Goal: Task Accomplishment & Management: Complete application form

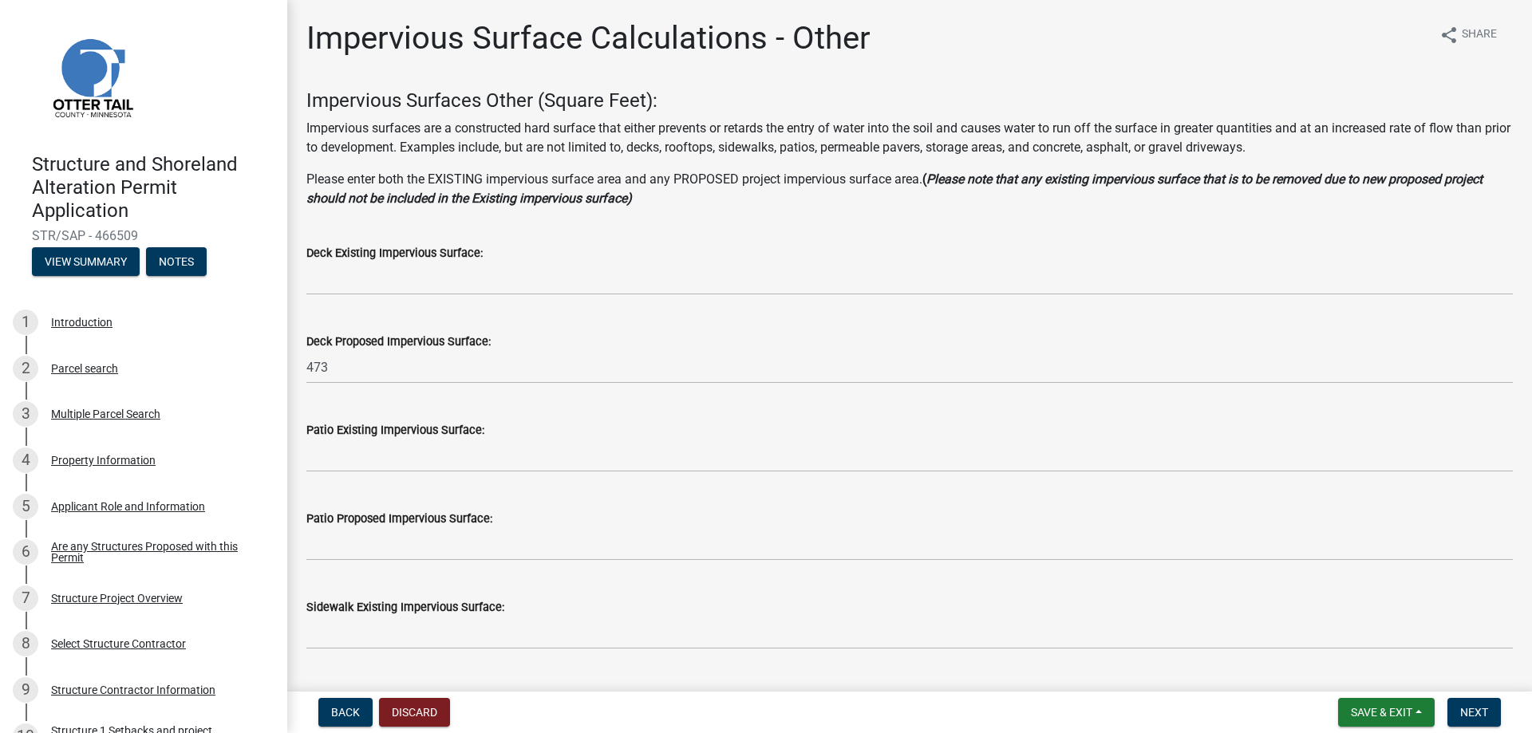
scroll to position [718, 0]
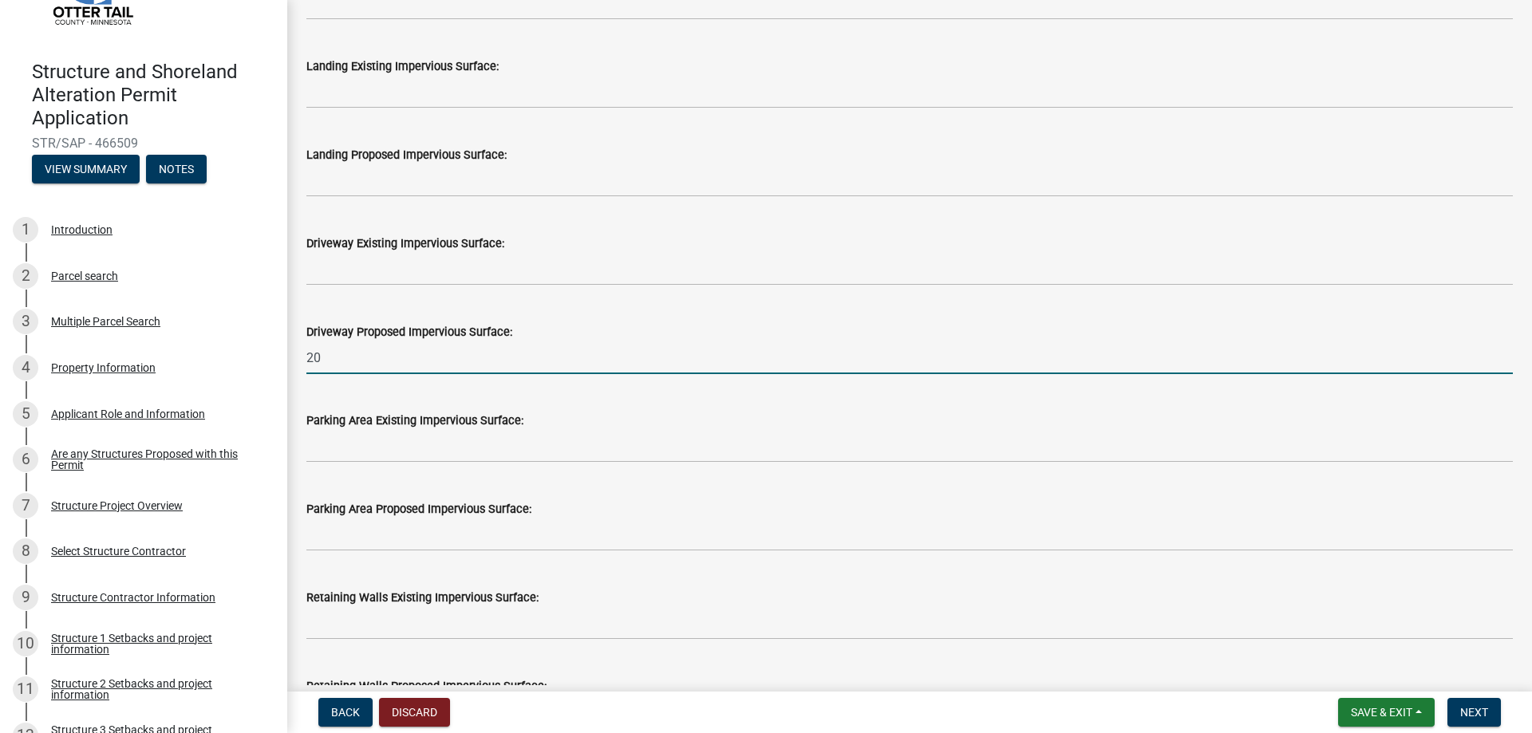
type input "2"
type input "1700"
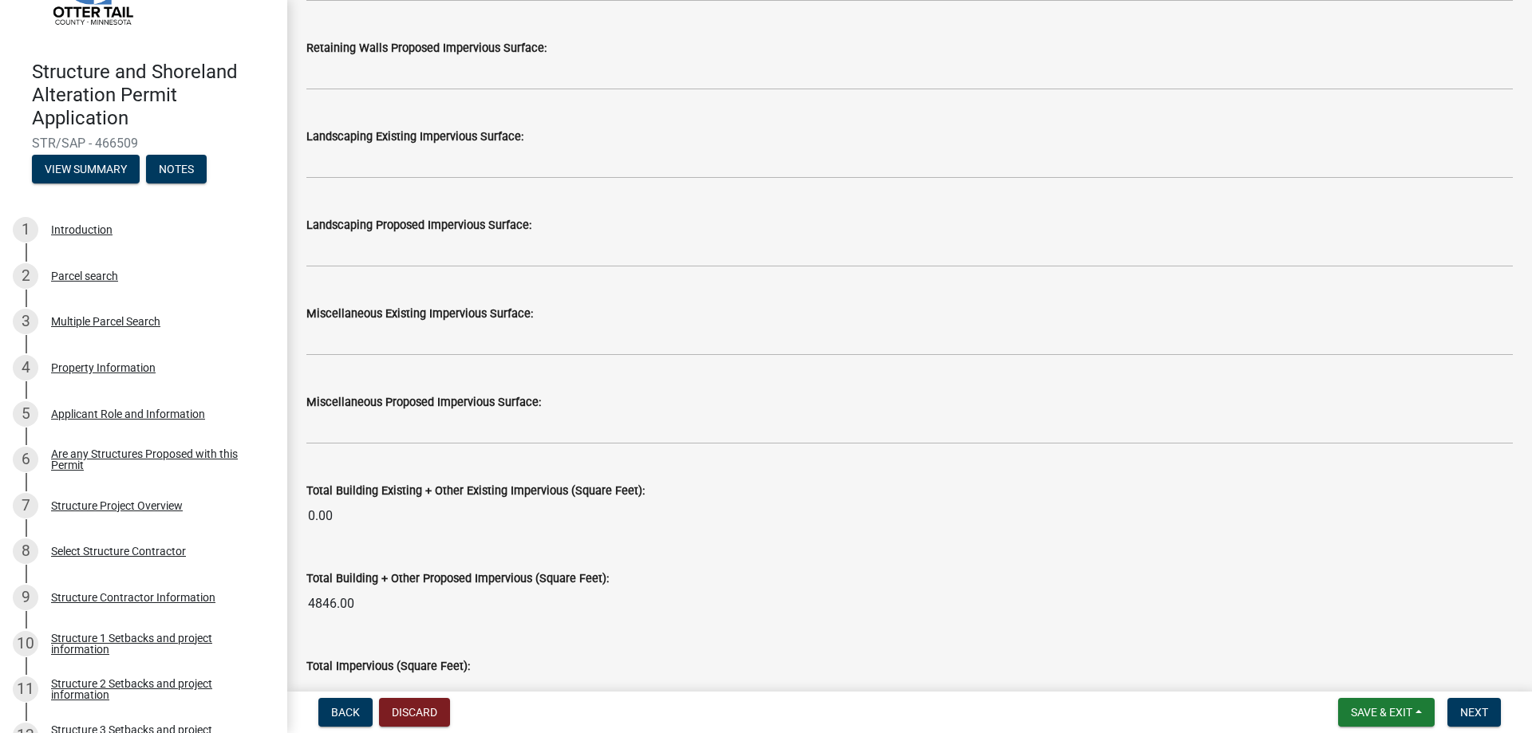
scroll to position [1596, 0]
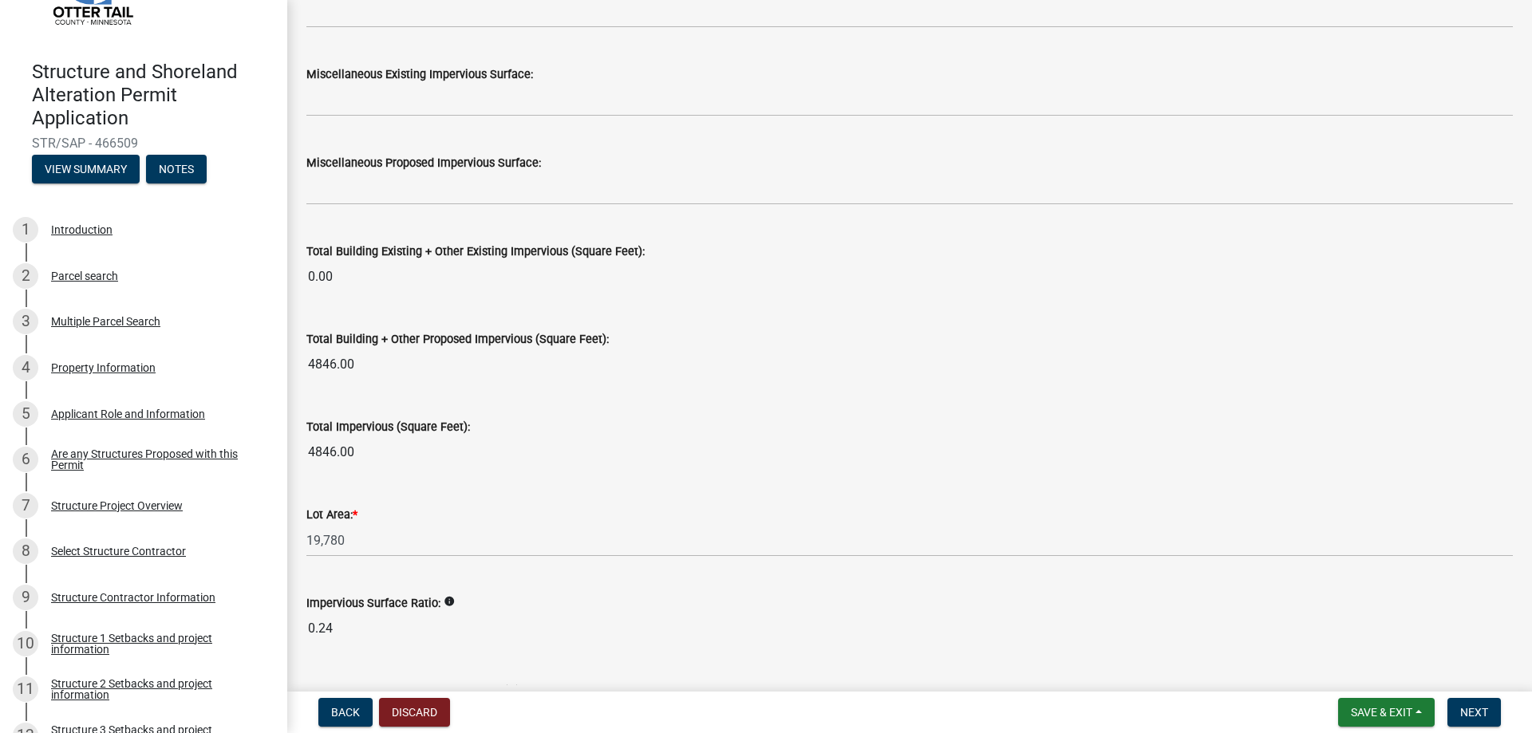
click at [464, 485] on div "Lot Area: * 19,780" at bounding box center [909, 520] width 1206 height 74
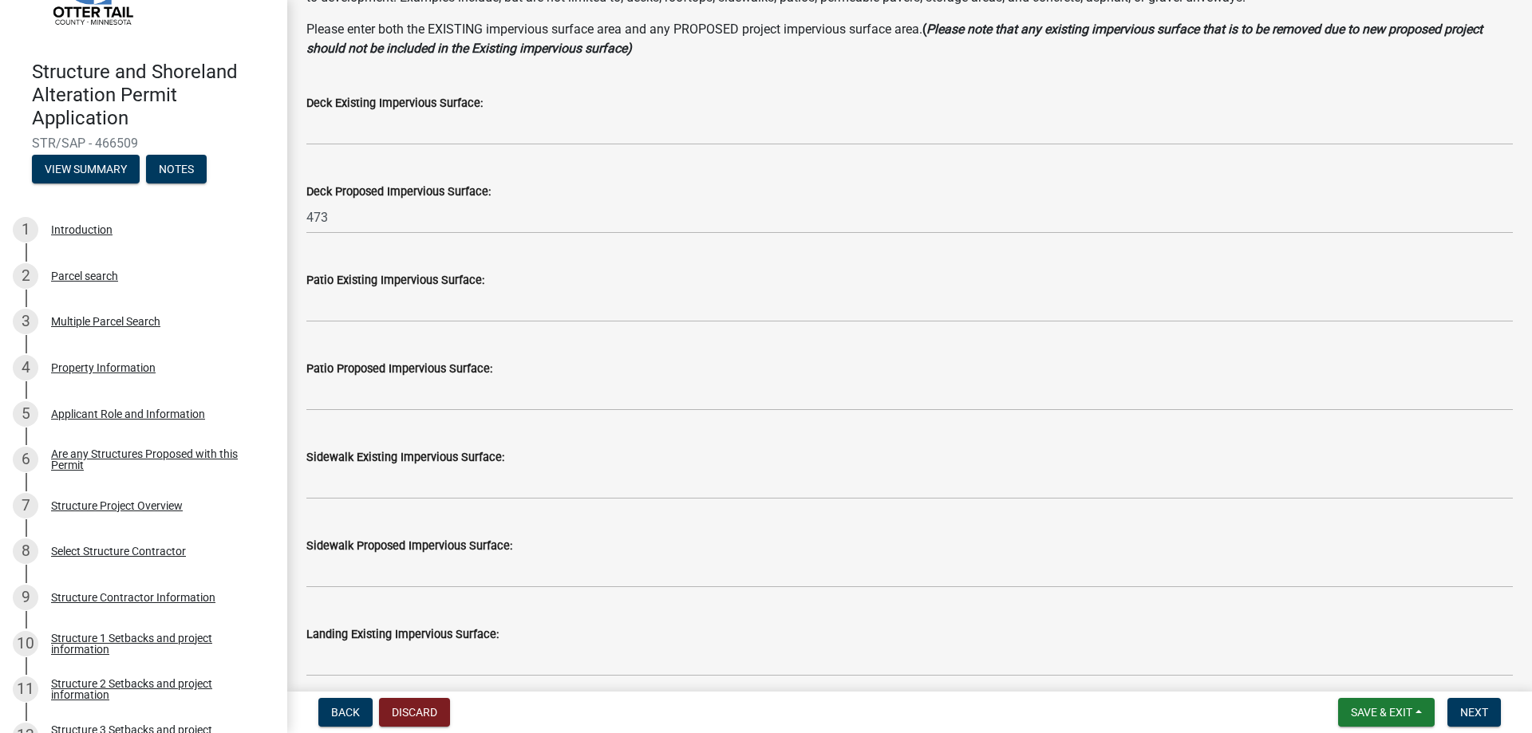
scroll to position [144, 0]
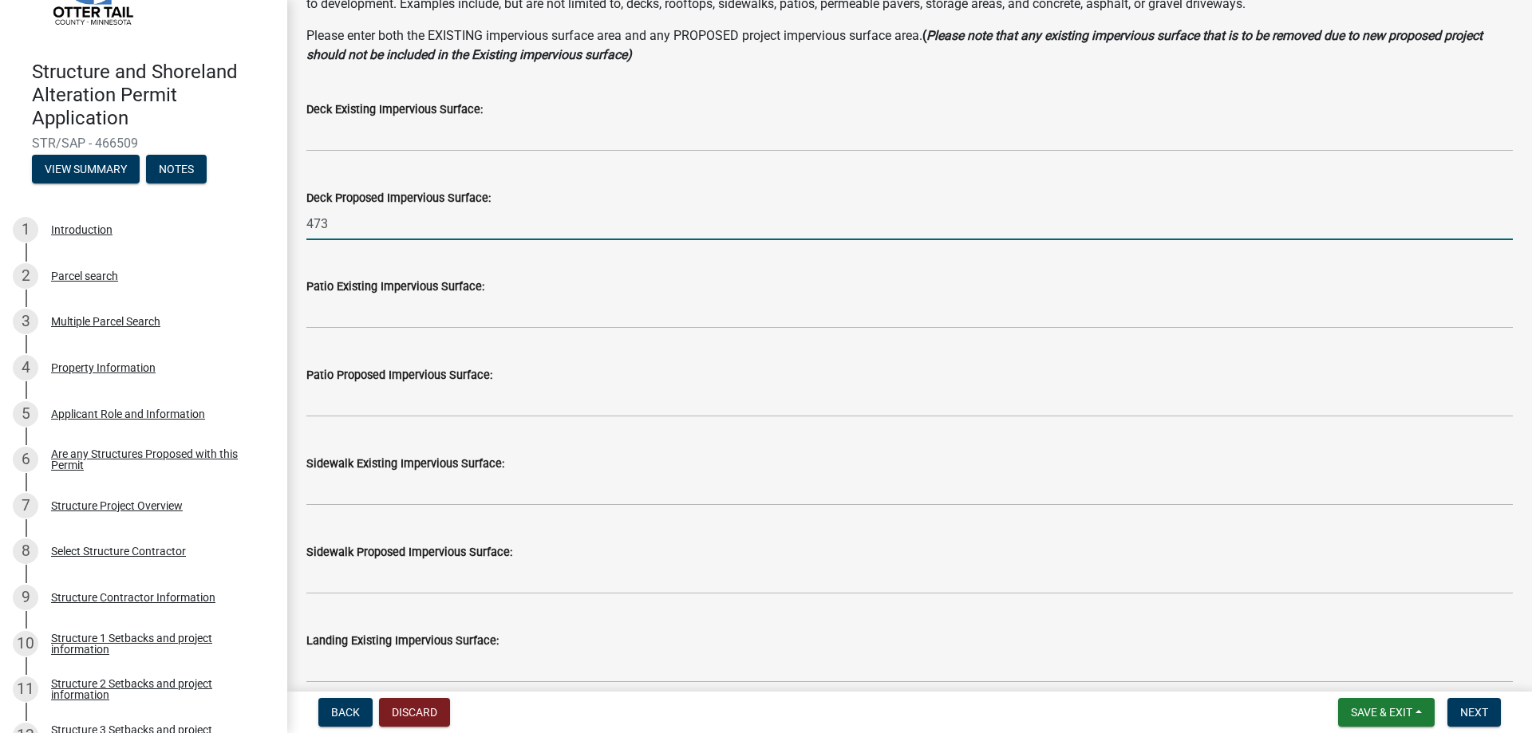
click at [346, 220] on input "473" at bounding box center [909, 223] width 1206 height 33
type input "4"
type input "386"
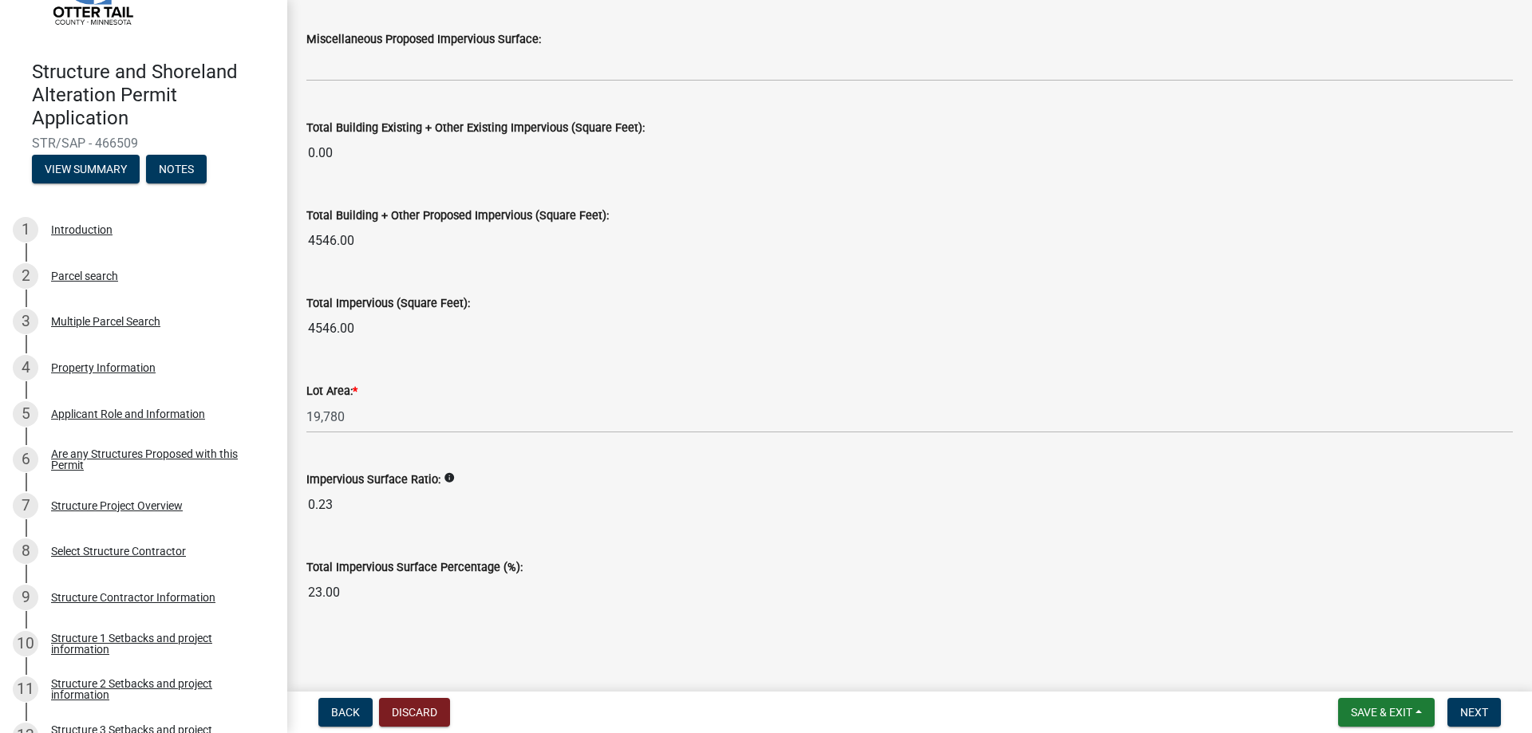
click at [524, 377] on div "Lot Area: * 19,780" at bounding box center [909, 396] width 1206 height 74
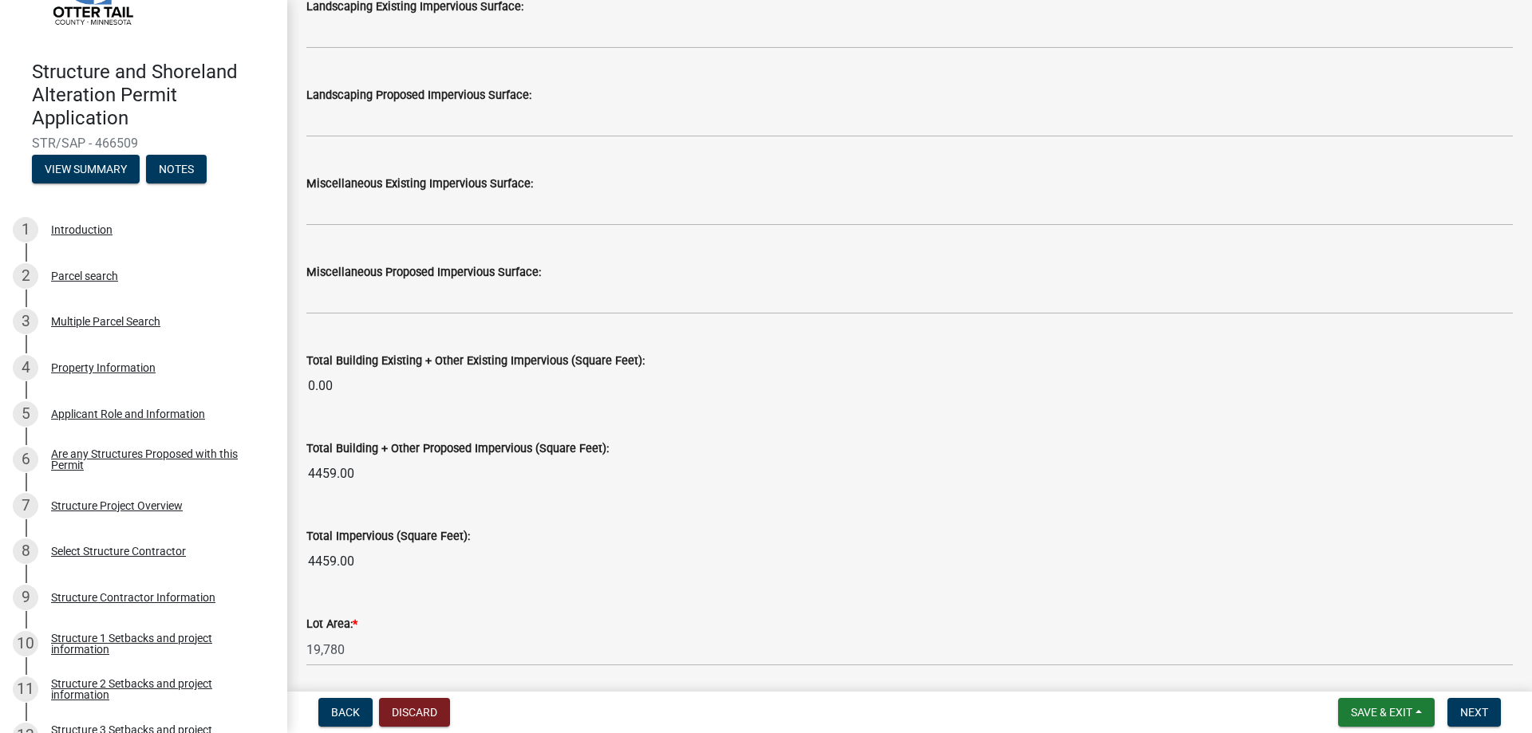
scroll to position [1400, 0]
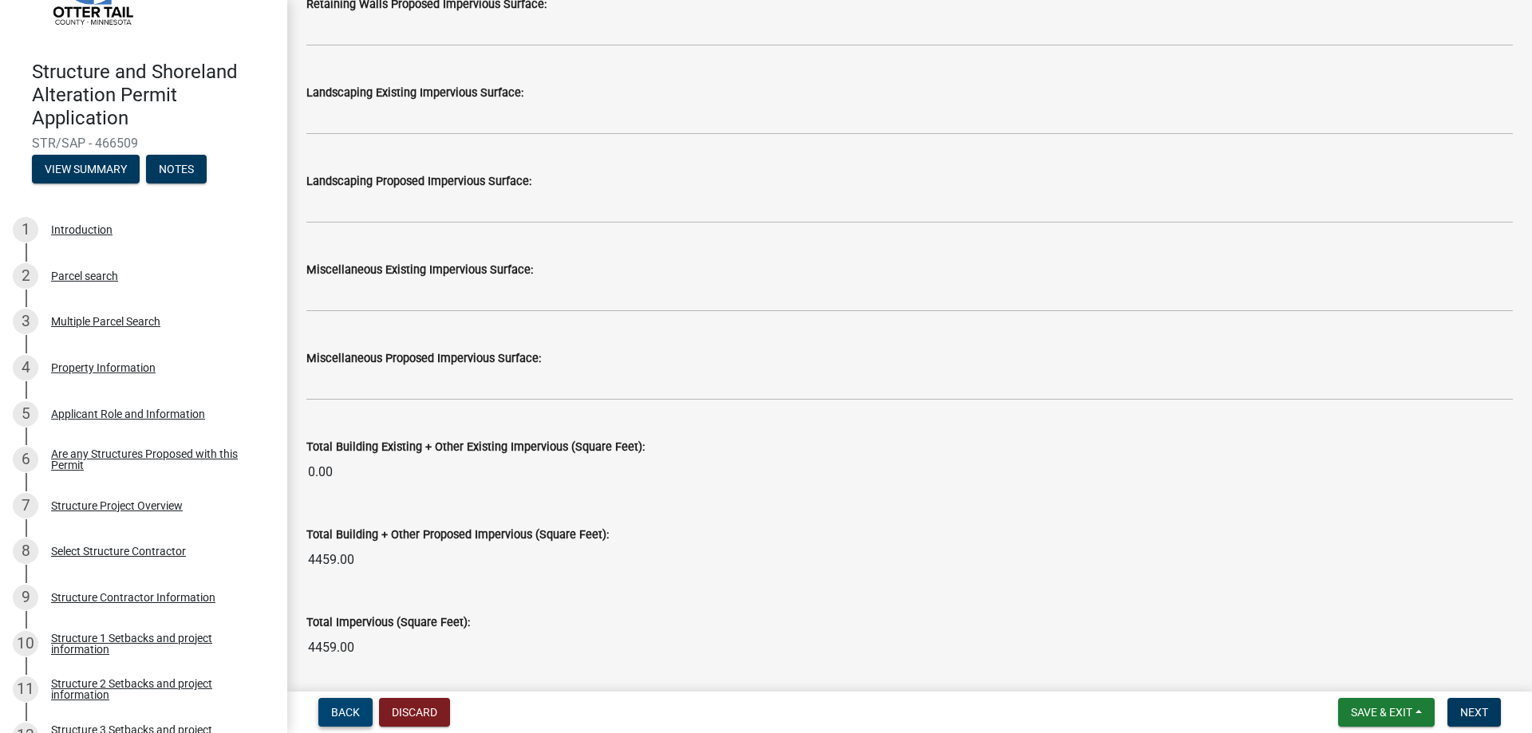
click at [341, 716] on span "Back" at bounding box center [345, 712] width 29 height 13
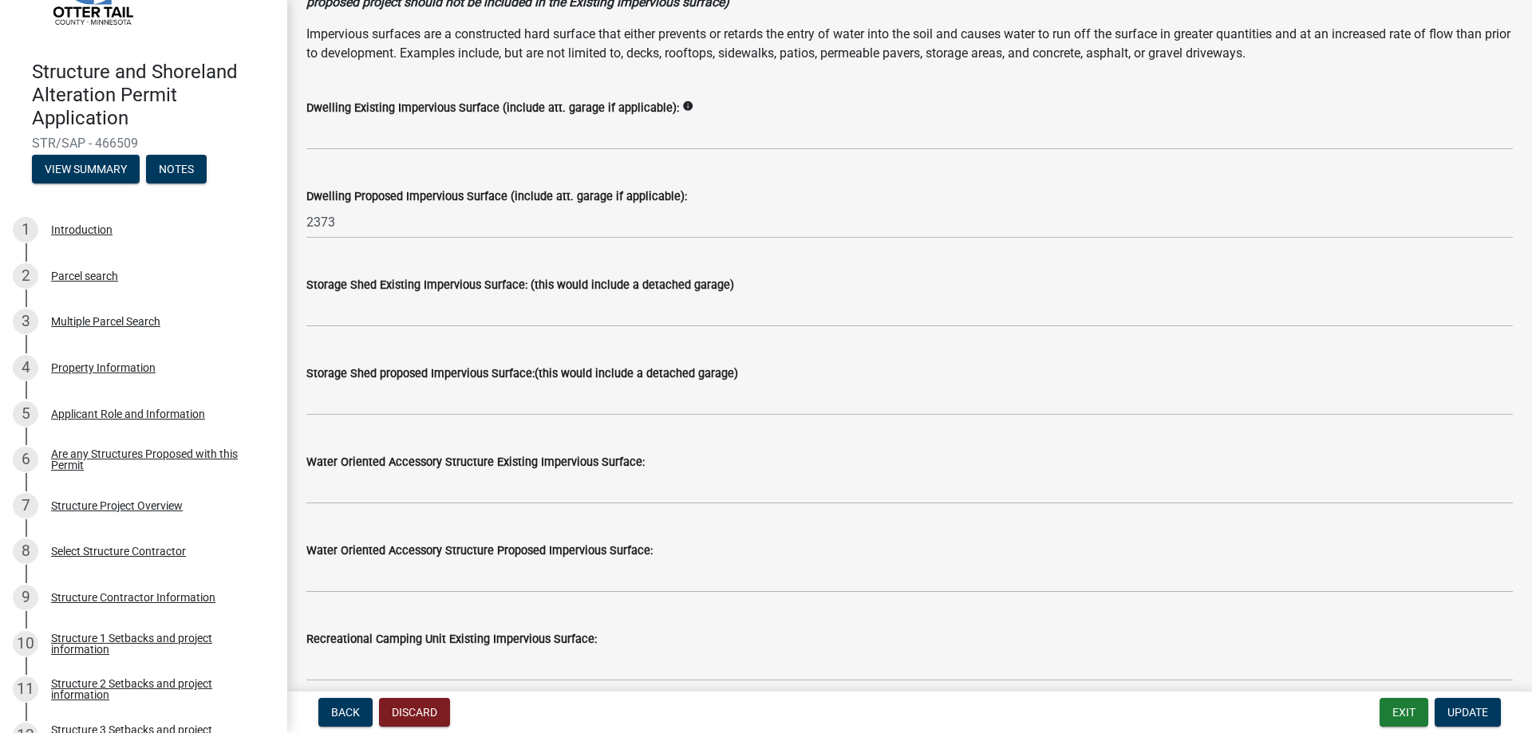
scroll to position [319, 0]
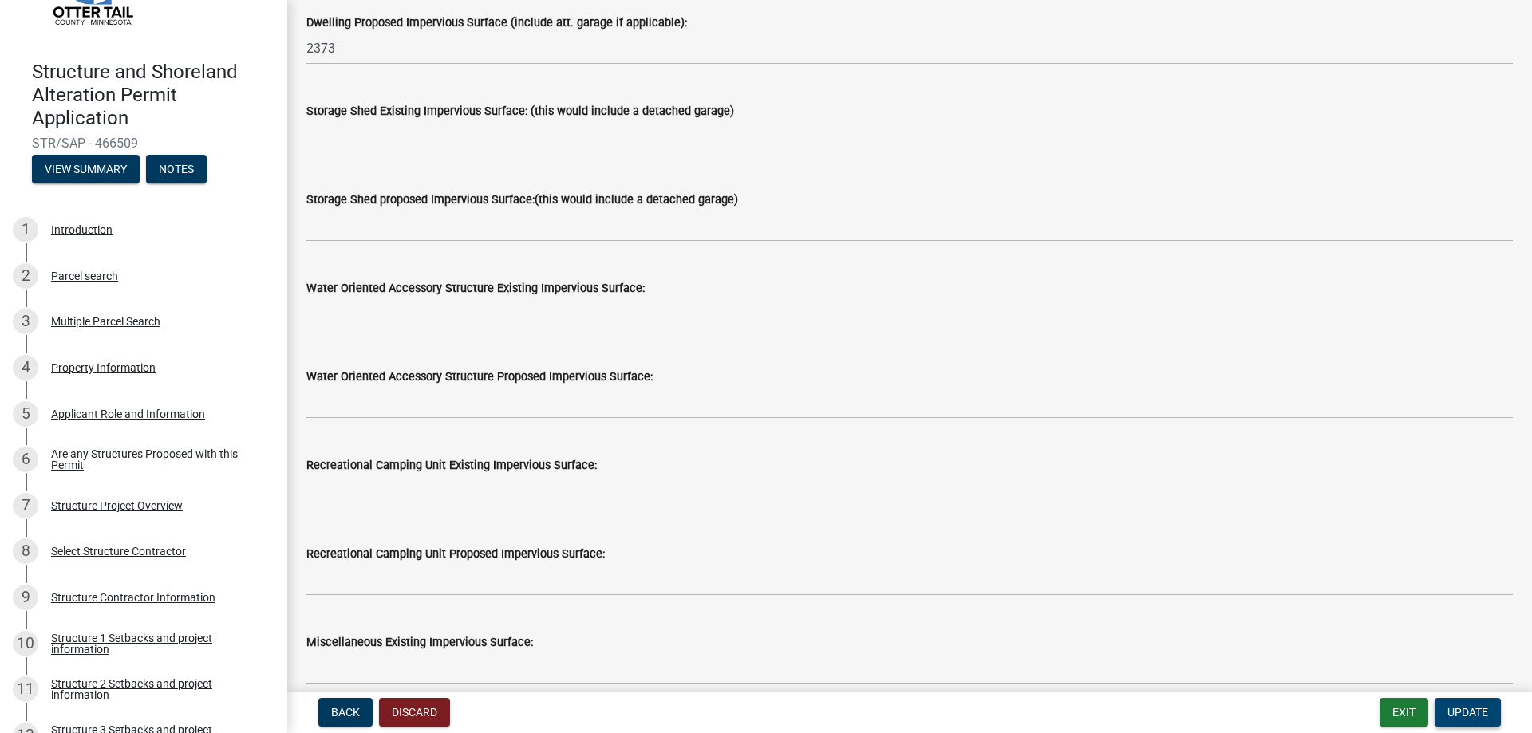
click at [1463, 713] on span "Update" at bounding box center [1467, 712] width 41 height 13
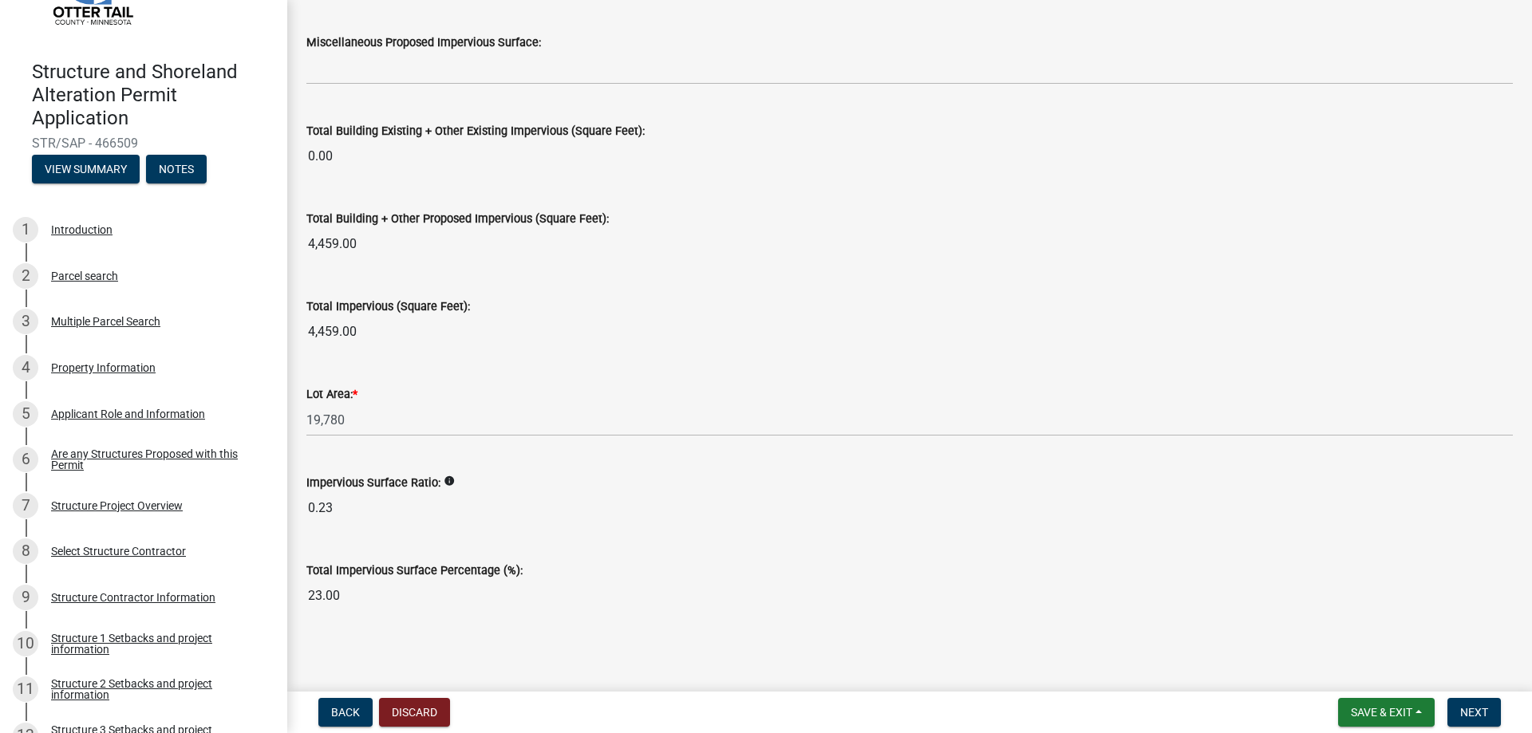
scroll to position [1719, 0]
click at [1463, 715] on span "Next" at bounding box center [1474, 712] width 28 height 13
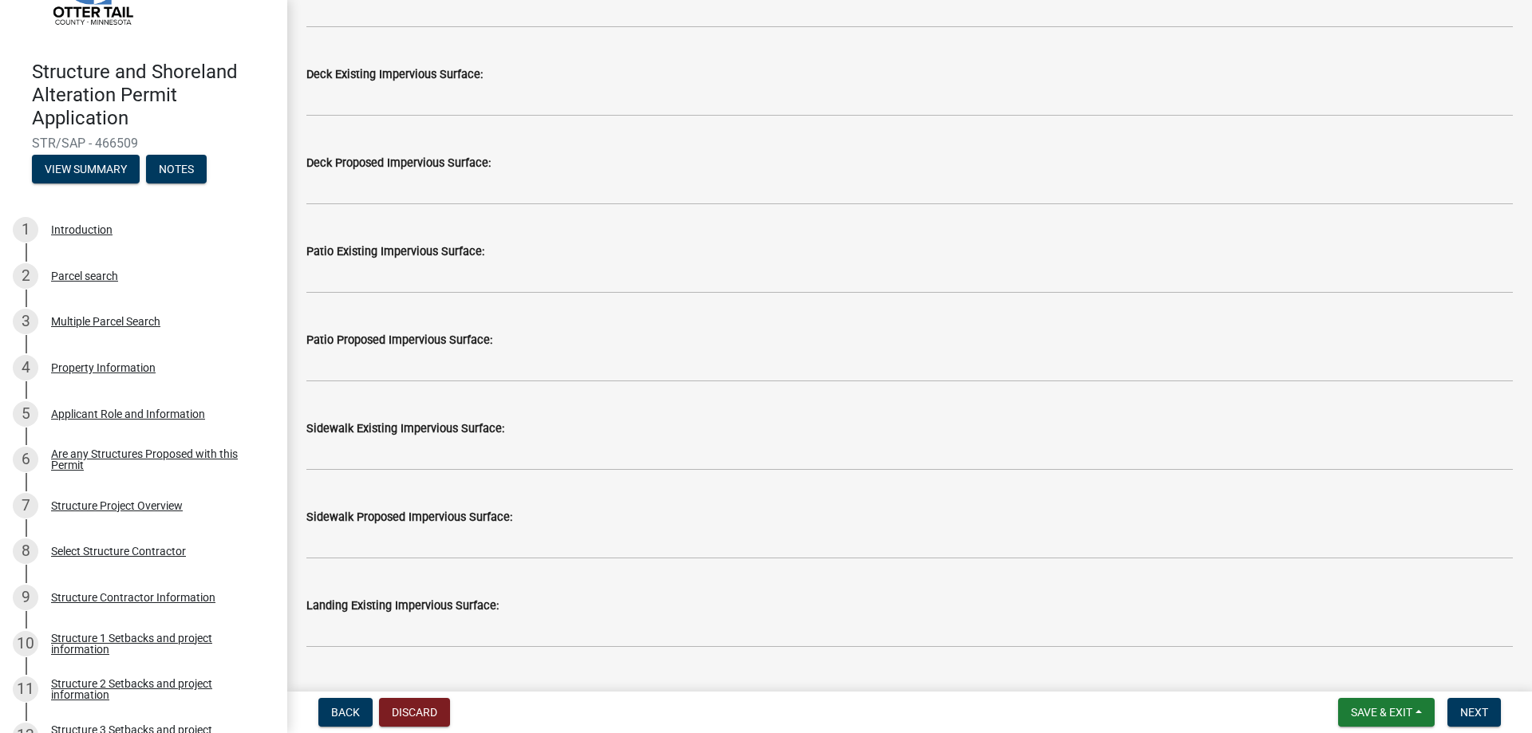
scroll to position [479, 0]
click at [1478, 715] on span "Next" at bounding box center [1474, 712] width 28 height 13
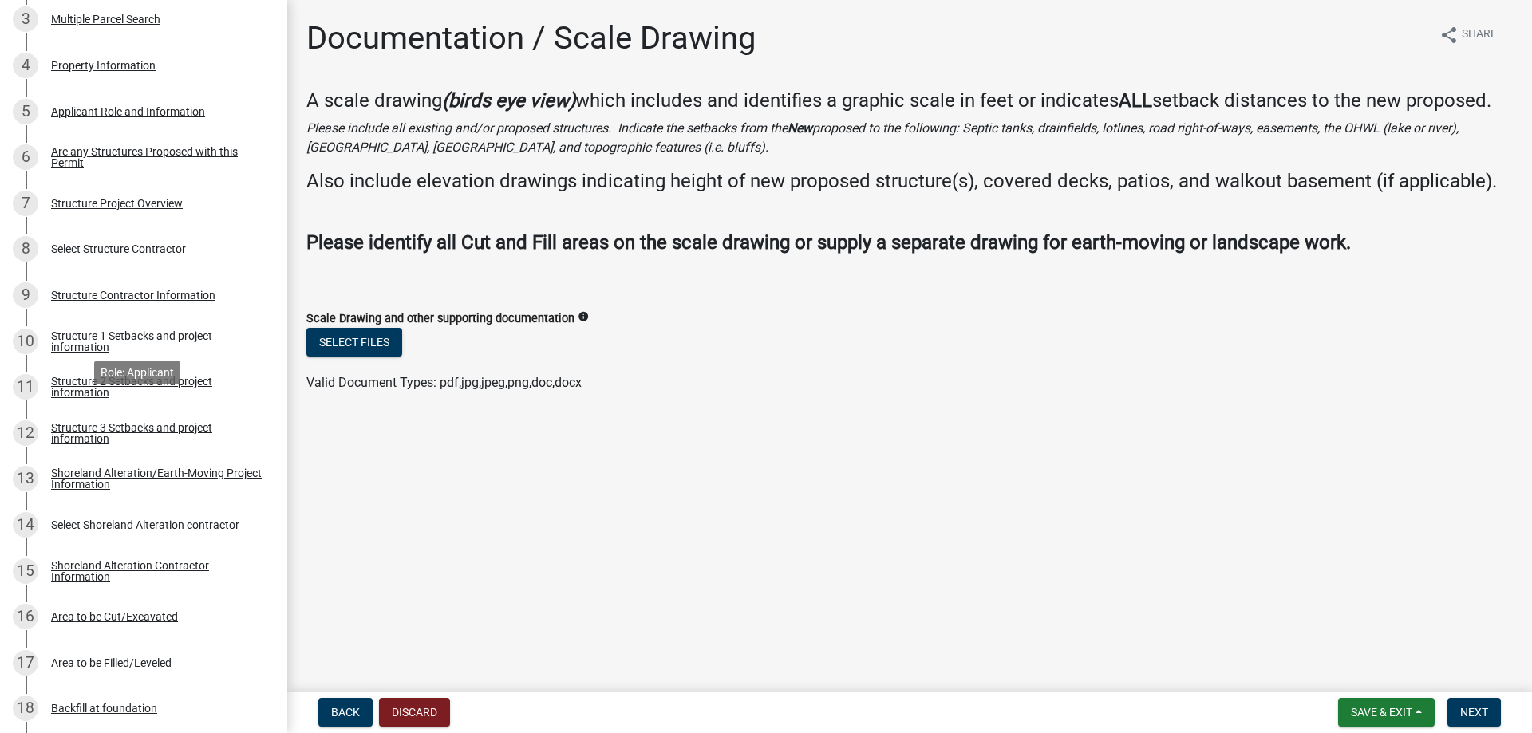
scroll to position [315, 0]
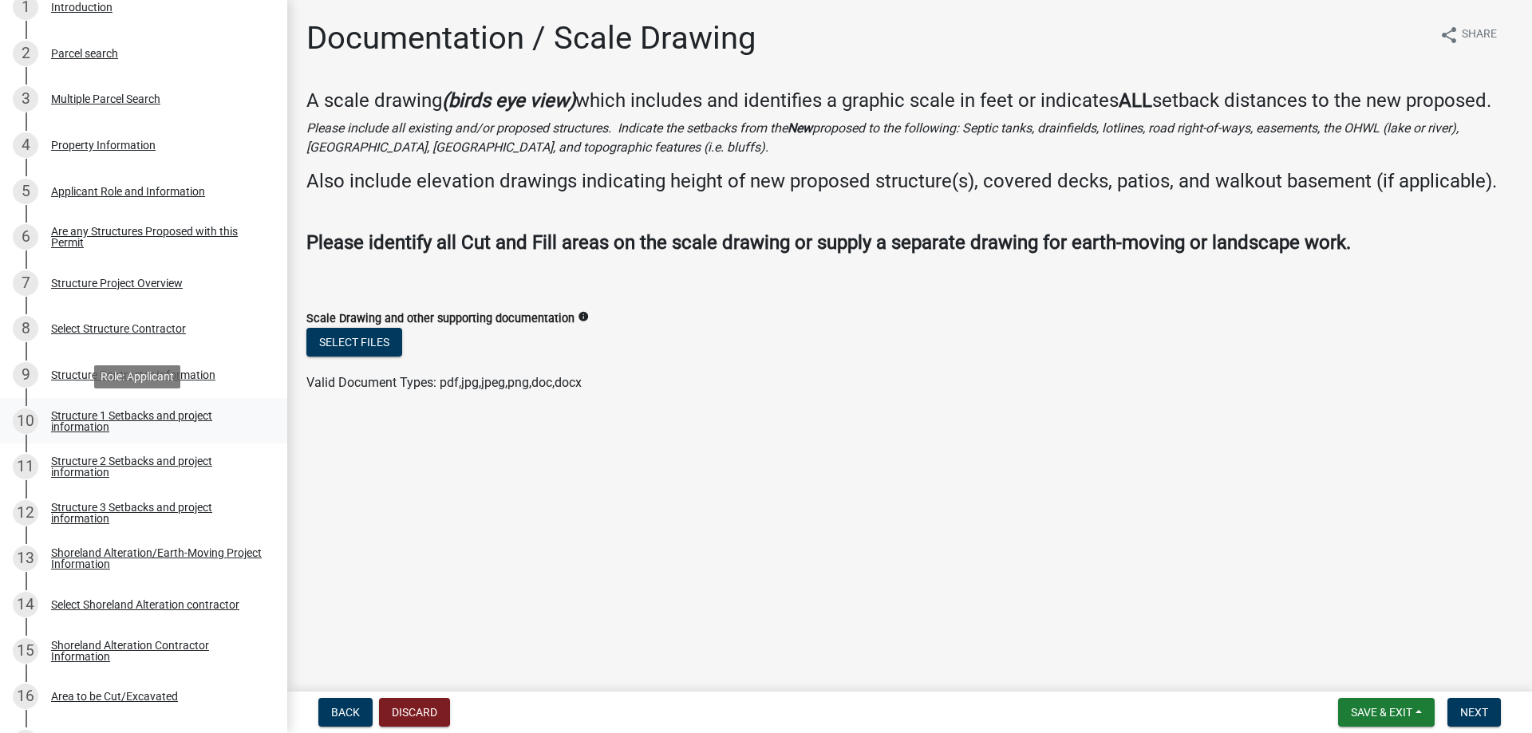
click at [108, 422] on div "Structure 1 Setbacks and project information" at bounding box center [156, 421] width 211 height 22
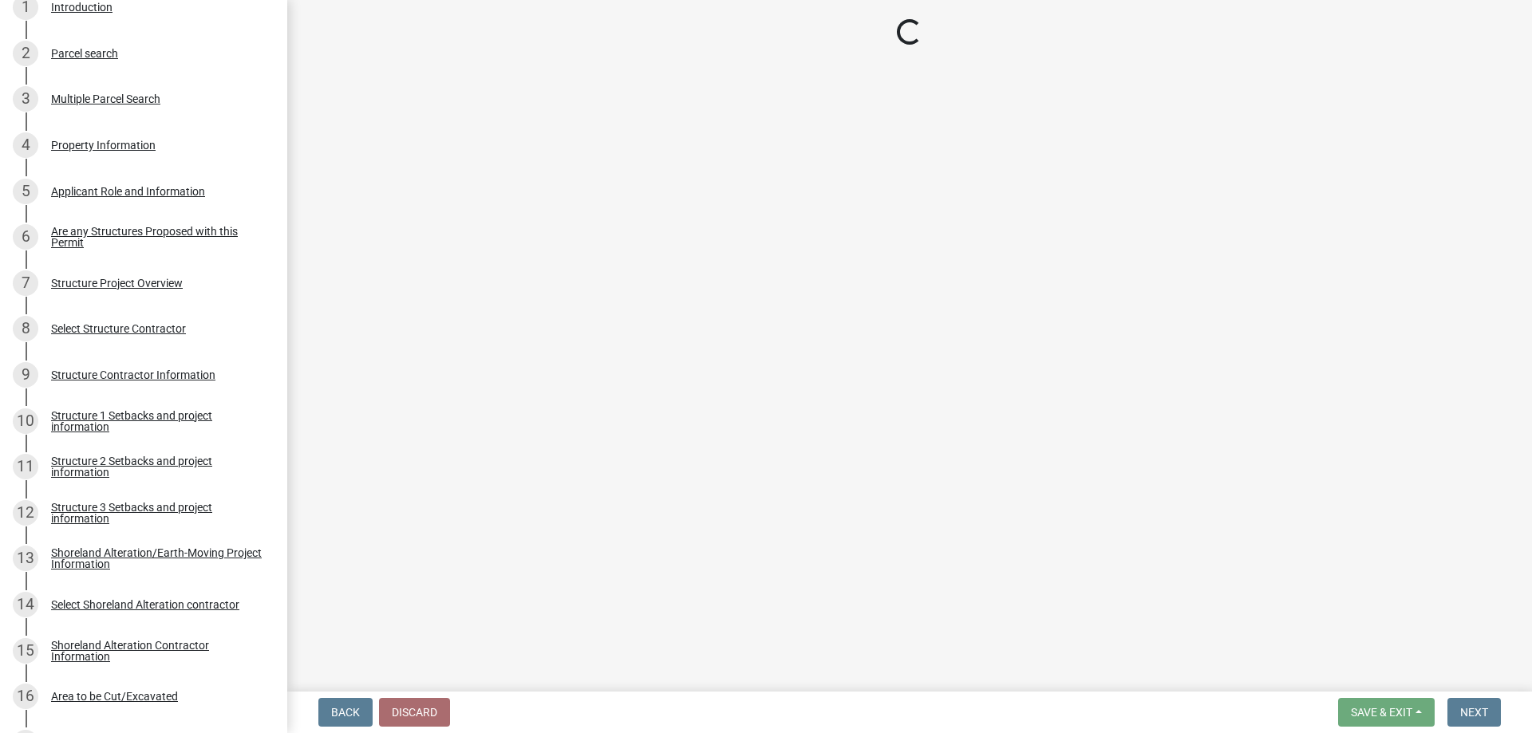
select select "c185e313-3403-4239-bd61-bb563c58a77a"
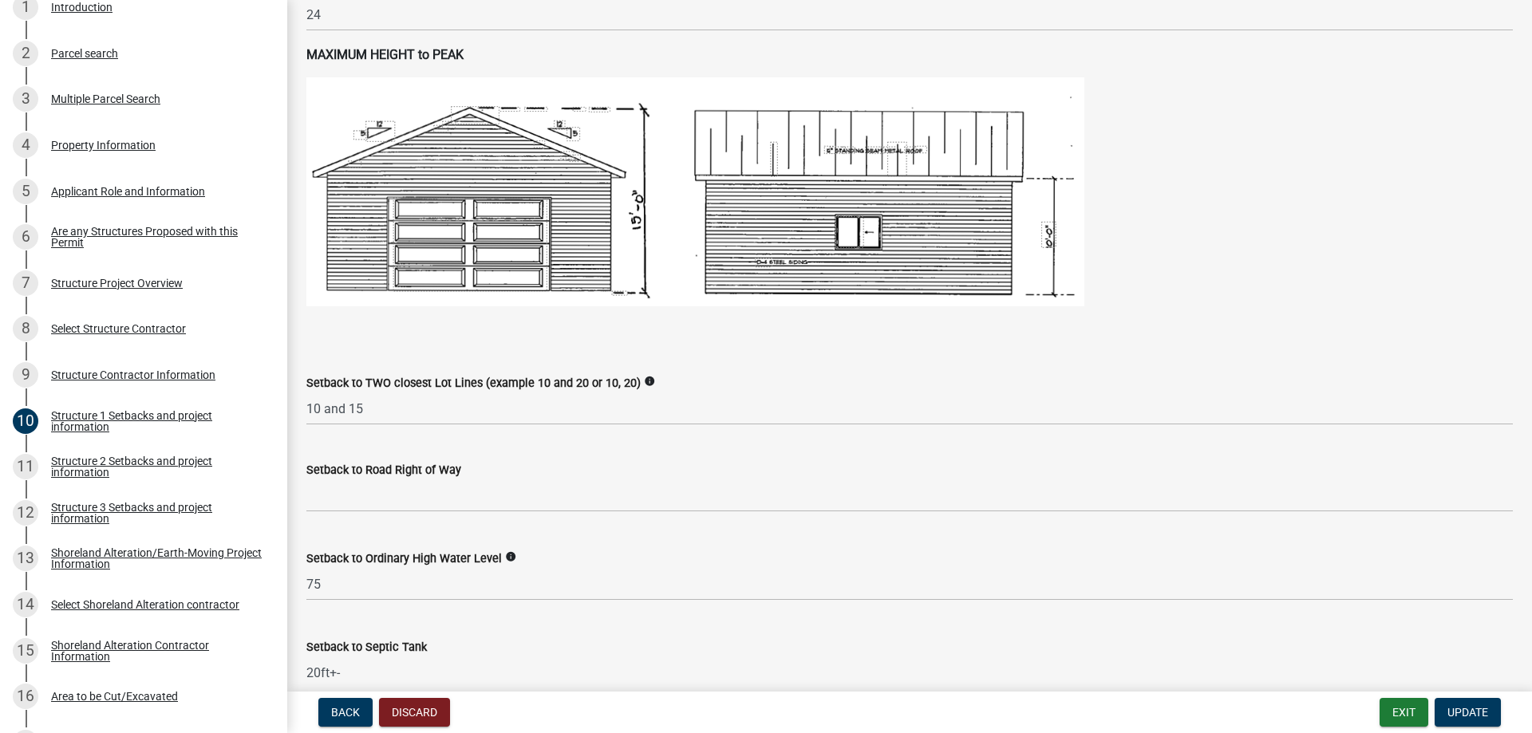
scroll to position [1117, 0]
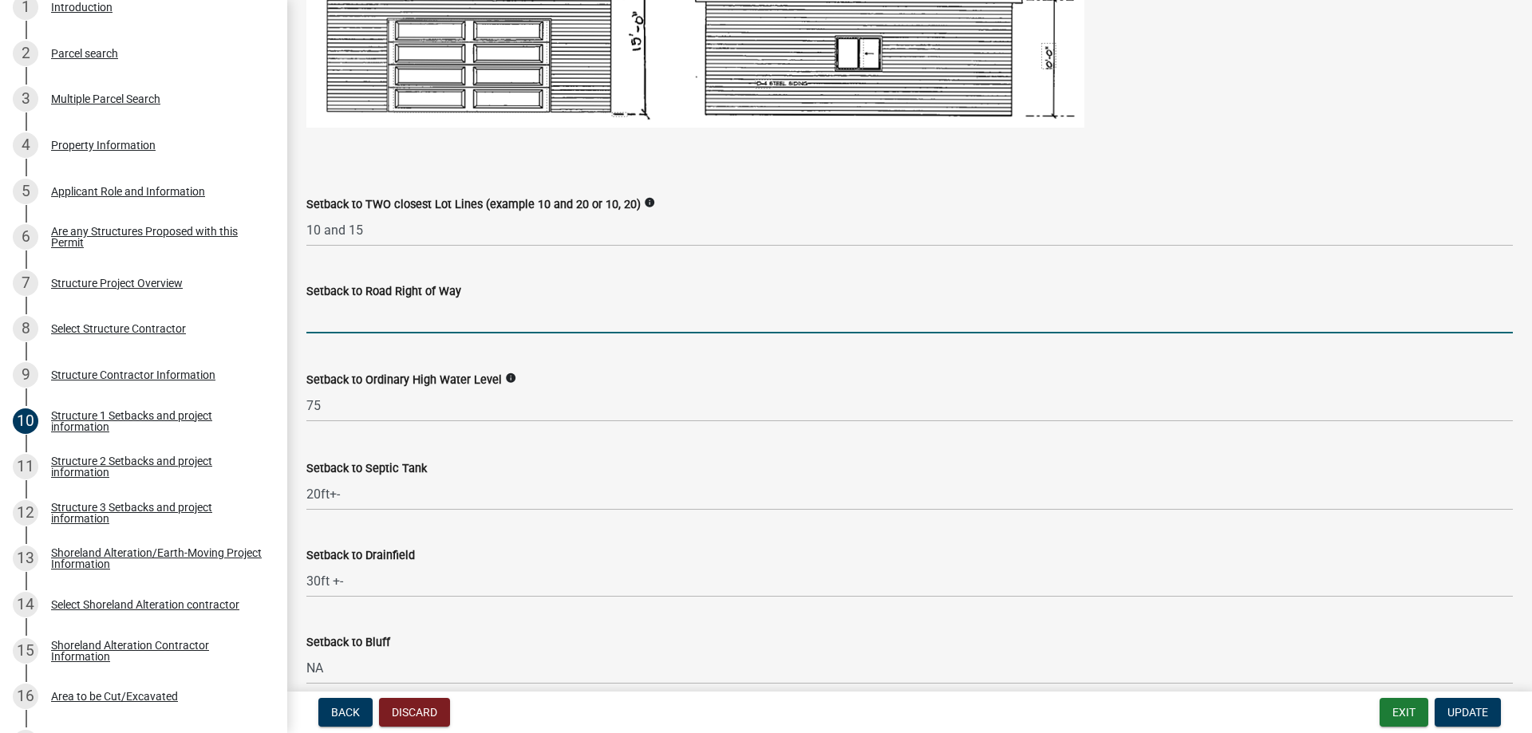
click at [389, 318] on input "text" at bounding box center [909, 317] width 1206 height 33
type input "110"
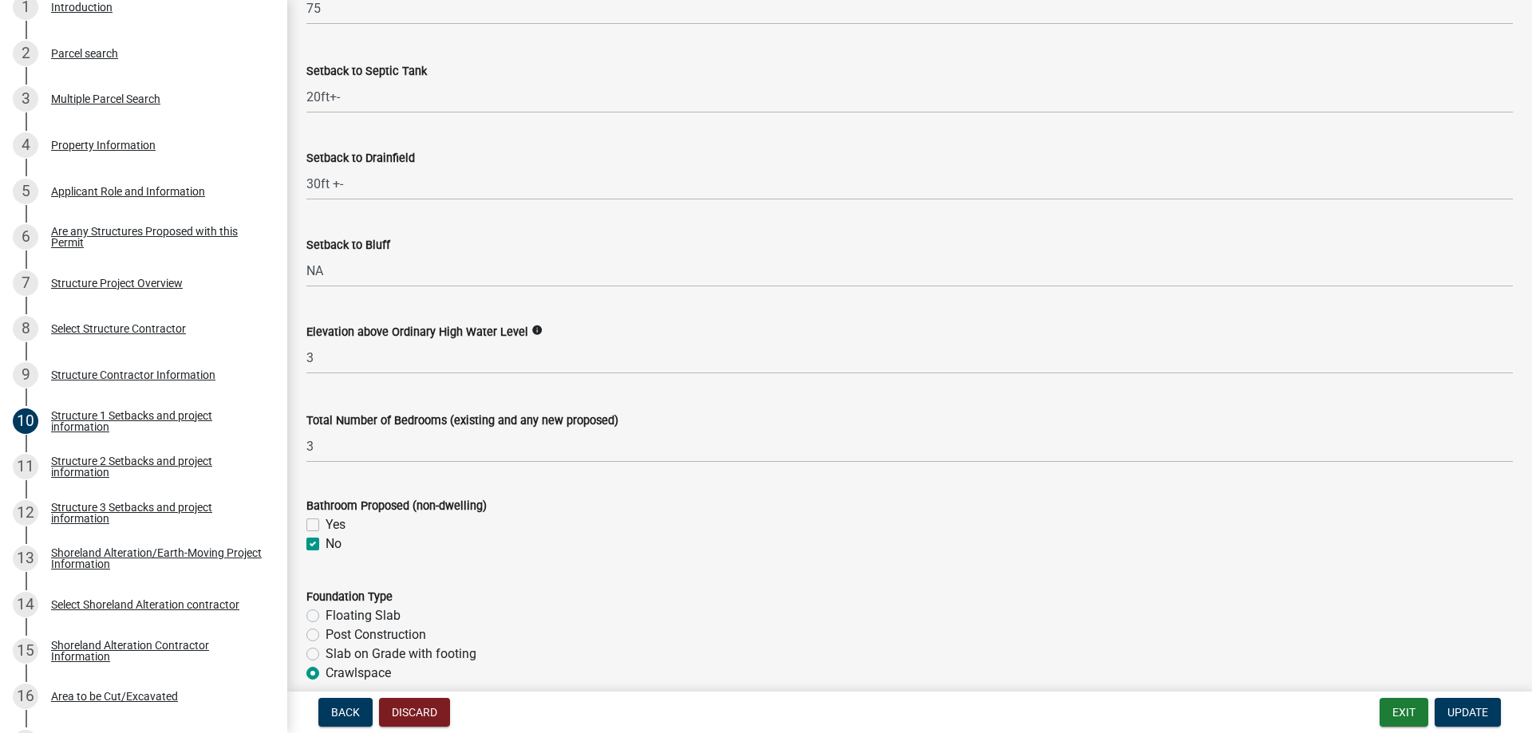
scroll to position [1516, 0]
click at [1465, 708] on span "Update" at bounding box center [1467, 712] width 41 height 13
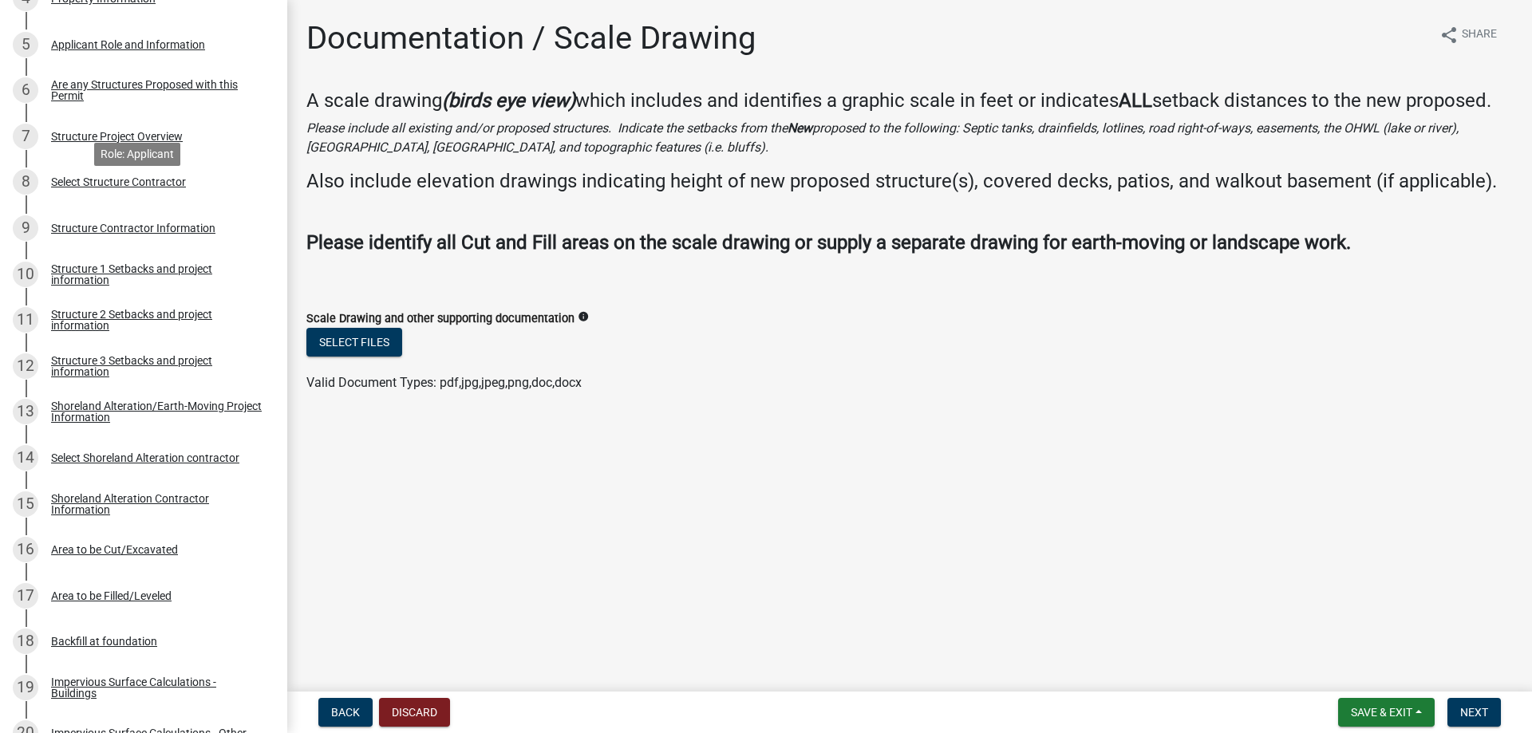
scroll to position [554, 0]
